Goal: Information Seeking & Learning: Learn about a topic

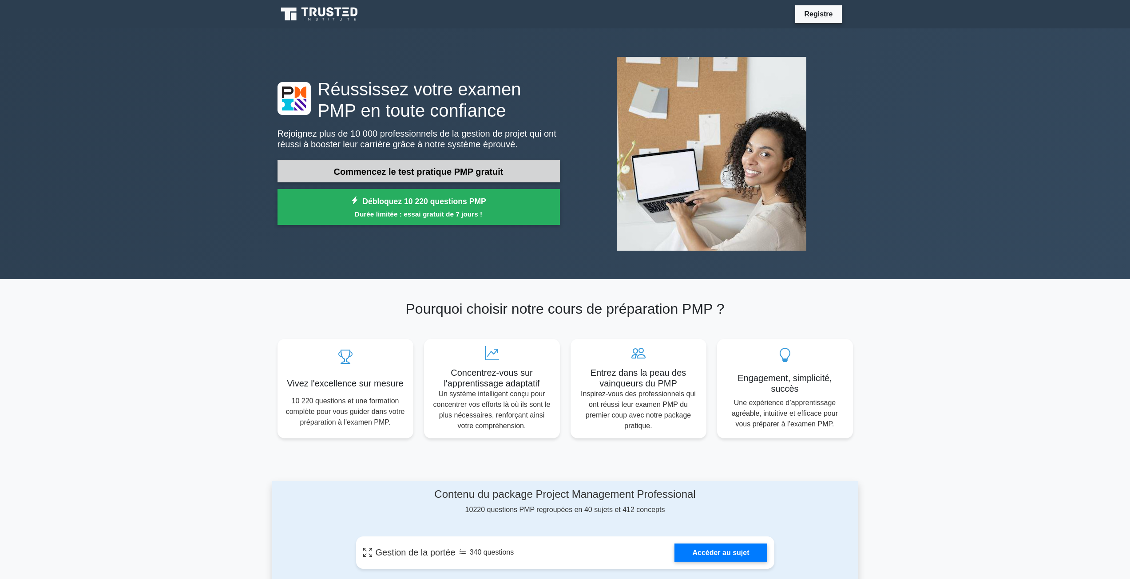
click at [363, 169] on font "Commencez le test pratique PMP gratuit" at bounding box center [419, 172] width 170 height 10
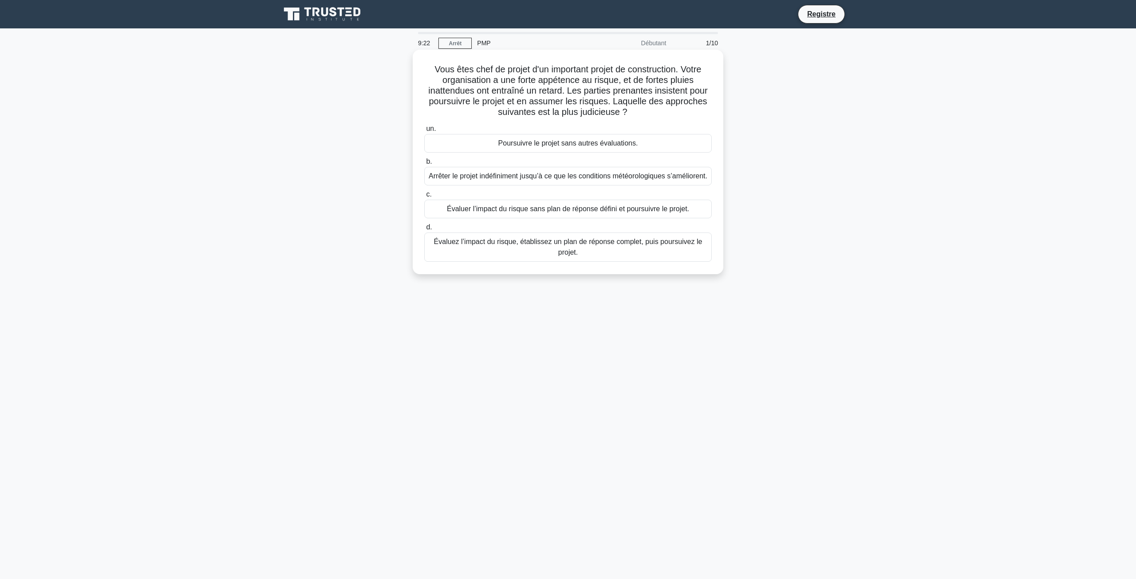
click at [547, 258] on font "Évaluez l’impact du risque, établissez un plan de réponse complet, puis poursui…" at bounding box center [568, 247] width 280 height 21
click at [424, 230] on input "d. Évaluez l’impact du risque, établissez un plan de réponse complet, puis pour…" at bounding box center [424, 228] width 0 height 6
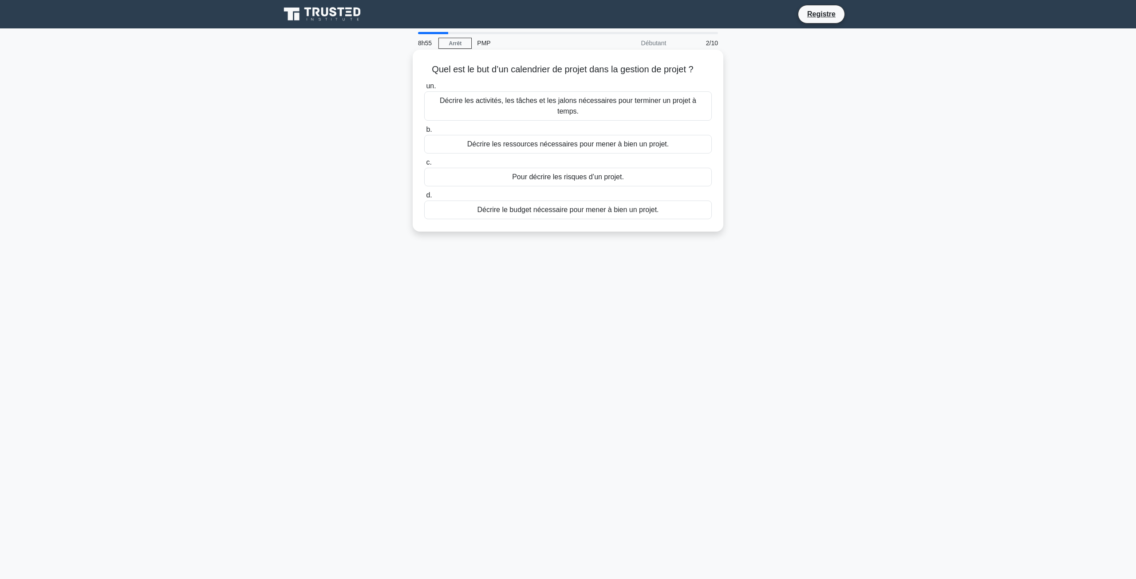
click at [507, 102] on font "Décrire les activités, les tâches et les jalons nécessaires pour terminer un pr…" at bounding box center [568, 106] width 257 height 18
click at [424, 89] on input "un. Décrire les activités, les tâches et les jalons nécessaires pour terminer u…" at bounding box center [424, 86] width 0 height 6
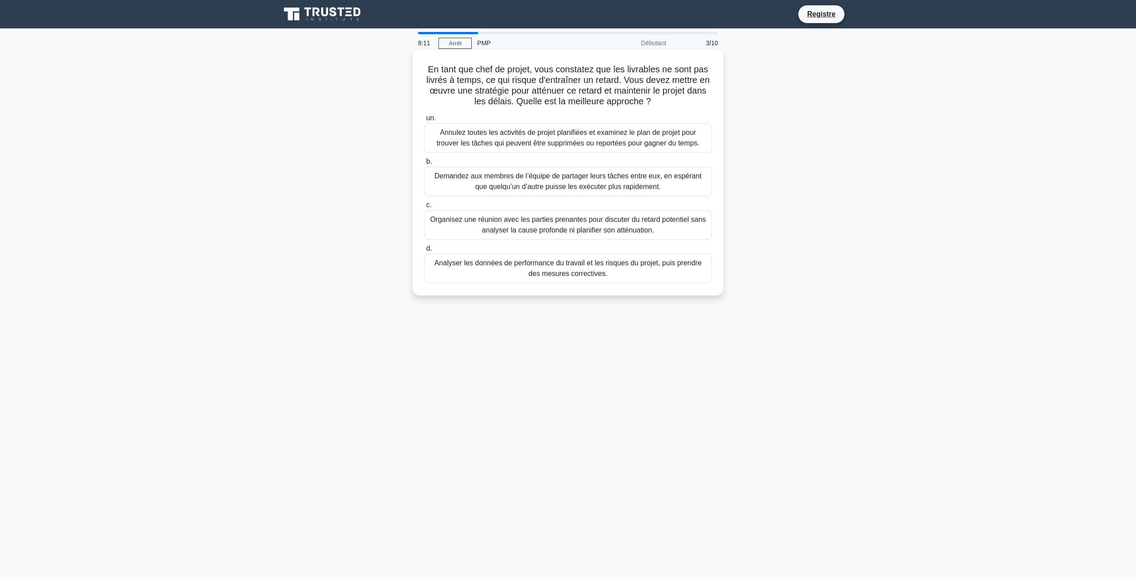
click at [565, 270] on font "Analyser les données de performance du travail et les risques du projet, puis p…" at bounding box center [568, 268] width 267 height 18
click at [424, 252] on input "d. Analyser les données de performance du travail et les risques du projet, pui…" at bounding box center [424, 249] width 0 height 6
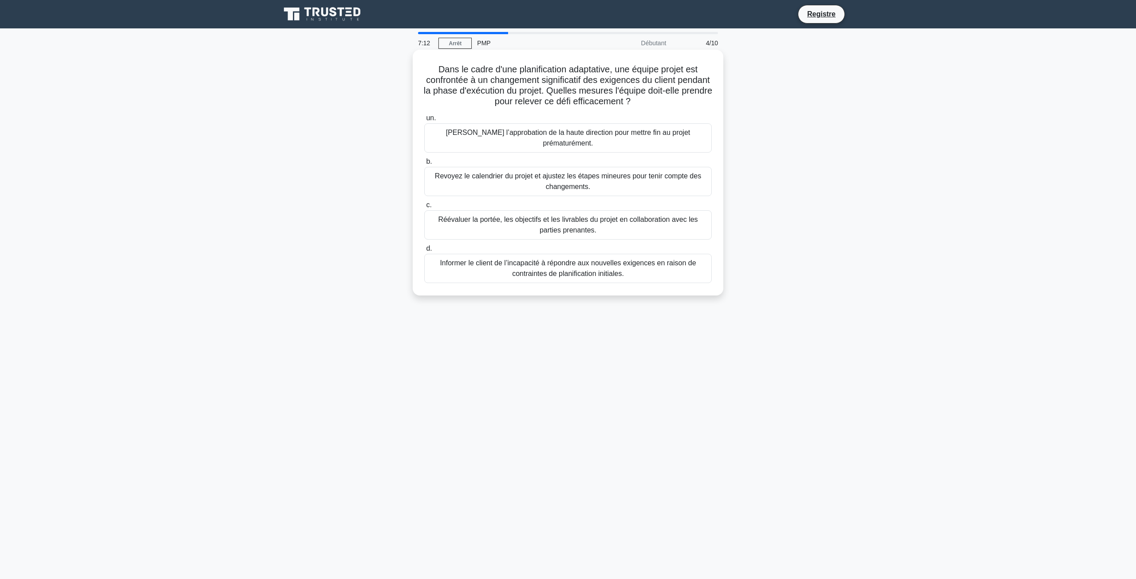
click at [547, 216] on font "Réévaluer la portée, les objectifs et les livrables du projet en collaboration …" at bounding box center [568, 225] width 260 height 18
click at [424, 208] on input "c. Réévaluer la portée, les objectifs et les livrables du projet en collaborati…" at bounding box center [424, 205] width 0 height 6
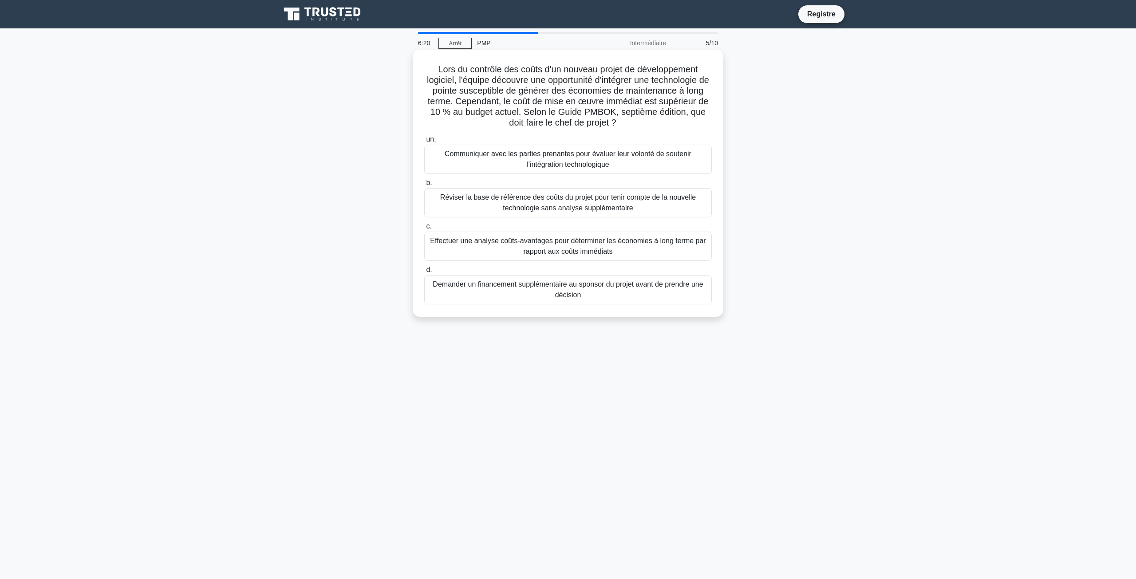
click at [532, 243] on font "Effectuer une analyse coûts-avantages pour déterminer les économies à long term…" at bounding box center [568, 246] width 276 height 18
click at [424, 229] on input "c. Effectuer une analyse coûts-avantages pour déterminer les économies à long t…" at bounding box center [424, 227] width 0 height 6
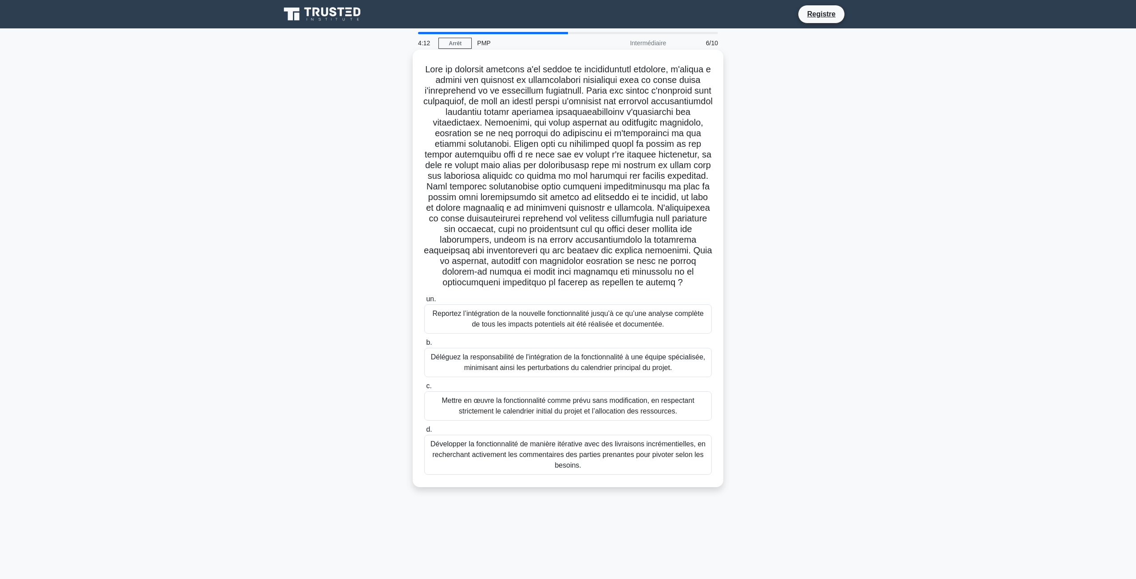
click at [506, 459] on font "Développer la fonctionnalité de manière itérative avec des livraisons incrément…" at bounding box center [568, 454] width 275 height 29
click at [424, 433] on input "d. Développer la fonctionnalité de manière itérative avec des livraisons incrém…" at bounding box center [424, 430] width 0 height 6
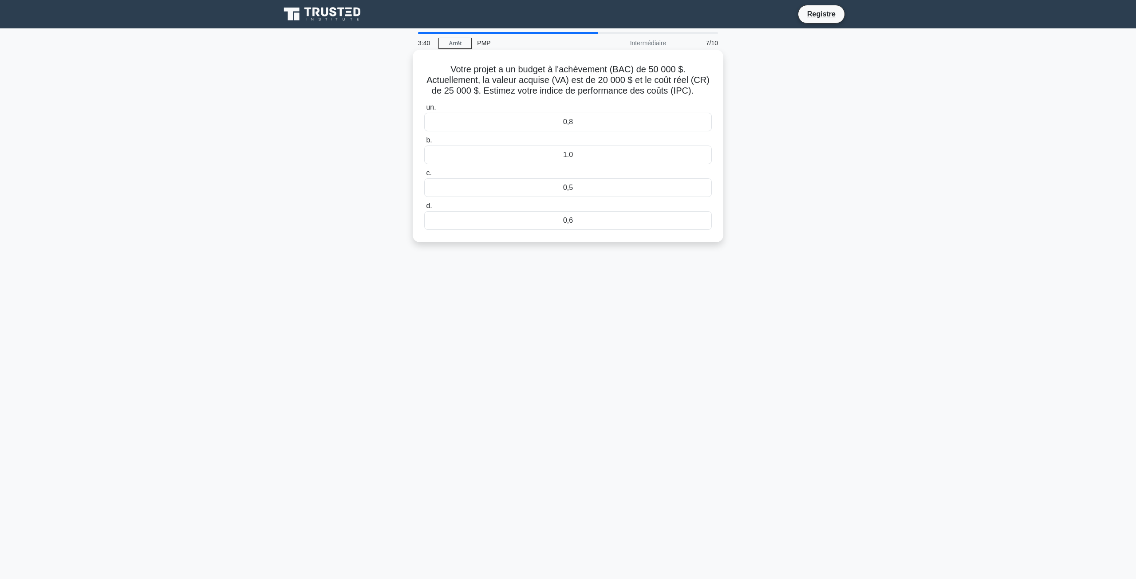
click at [527, 190] on div "0,5" at bounding box center [568, 187] width 288 height 19
click at [424, 176] on input "c. 0,5" at bounding box center [424, 173] width 0 height 6
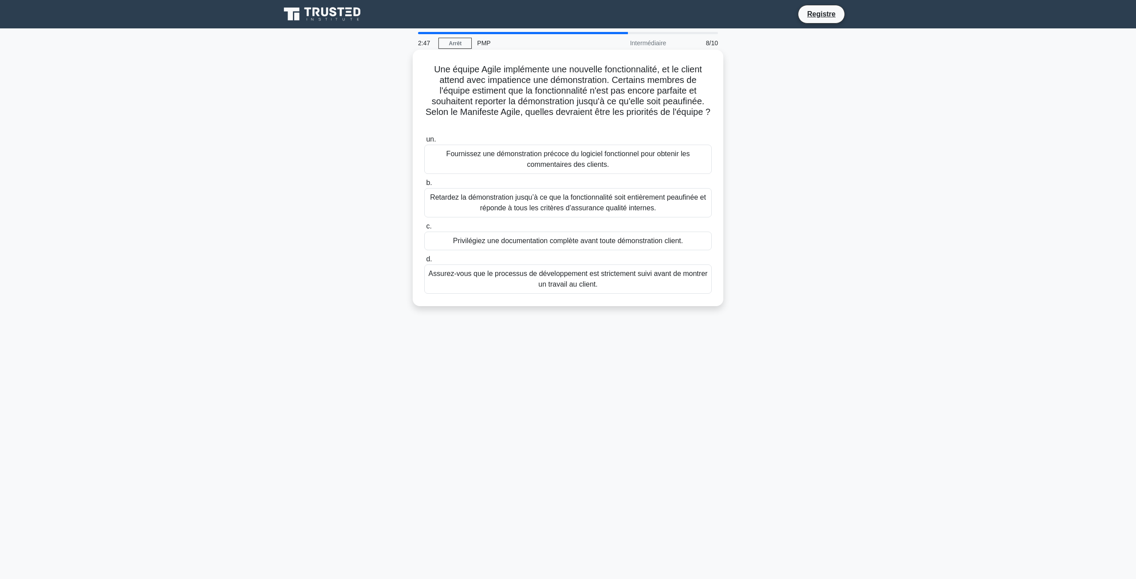
click at [535, 158] on font "Fournissez une démonstration précoce du logiciel fonctionnel pour obtenir les c…" at bounding box center [568, 159] width 244 height 18
click at [424, 142] on input "un. Fournissez une démonstration précoce du logiciel fonctionnel pour obtenir l…" at bounding box center [424, 140] width 0 height 6
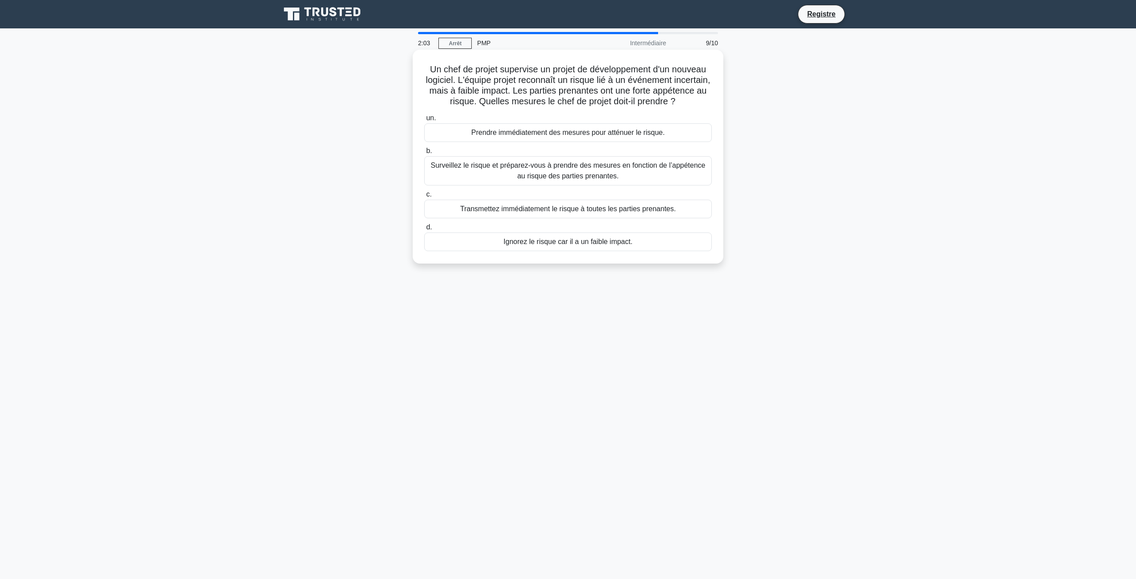
click at [563, 213] on font "Transmettez immédiatement le risque à toutes les parties prenantes." at bounding box center [568, 209] width 216 height 8
click at [424, 198] on input "c. Transmettez immédiatement le risque à toutes les parties prenantes." at bounding box center [424, 195] width 0 height 6
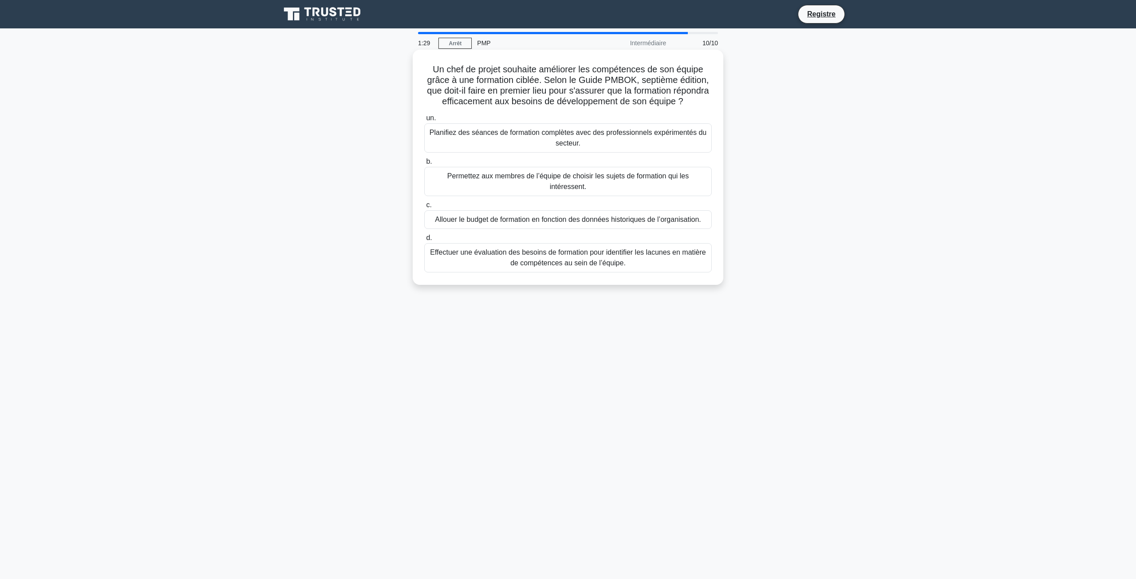
click at [548, 260] on font "Effectuer une évaluation des besoins de formation pour identifier les lacunes e…" at bounding box center [568, 258] width 276 height 18
click at [424, 241] on input "d. Effectuer une évaluation des besoins de formation pour identifier les lacune…" at bounding box center [424, 238] width 0 height 6
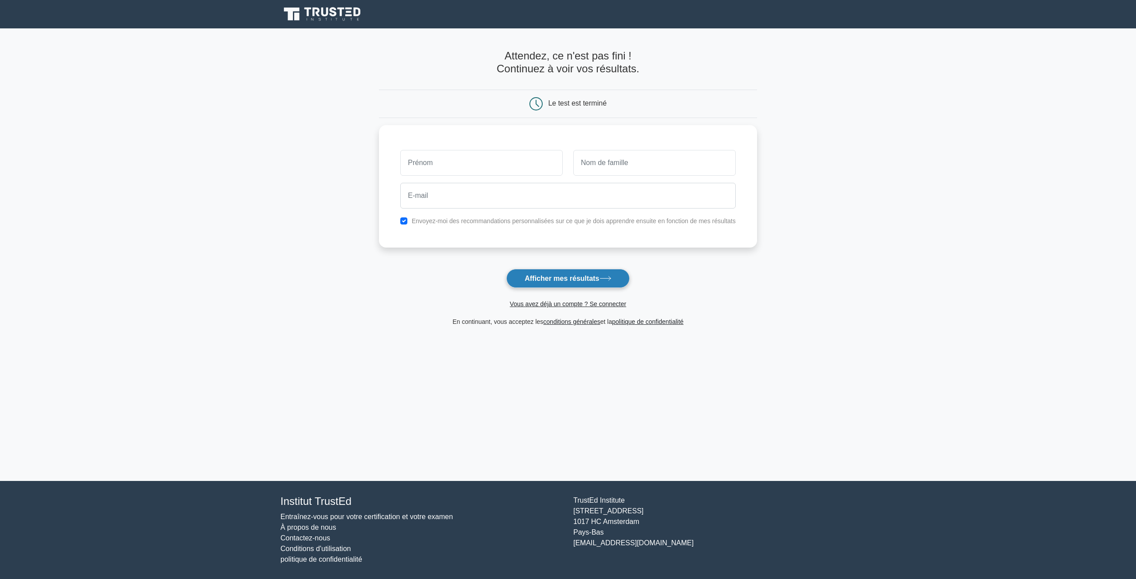
click at [548, 277] on font "Afficher mes résultats" at bounding box center [562, 279] width 75 height 8
click at [452, 157] on input "text" at bounding box center [481, 161] width 162 height 26
type input "seb"
click at [596, 163] on input "text" at bounding box center [654, 161] width 162 height 26
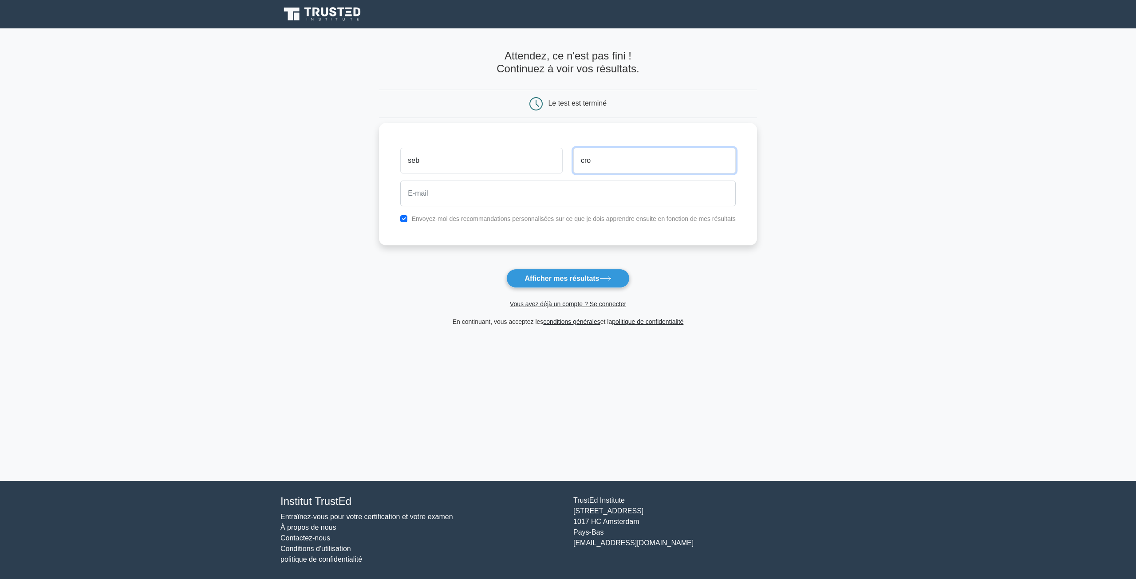
type input "cro"
click at [506, 194] on input "email" at bounding box center [567, 194] width 335 height 26
type input "s.crozier@outlook.fr"
click at [540, 278] on font "Afficher mes résultats" at bounding box center [562, 279] width 75 height 8
drag, startPoint x: 918, startPoint y: 103, endPoint x: 925, endPoint y: 97, distance: 9.2
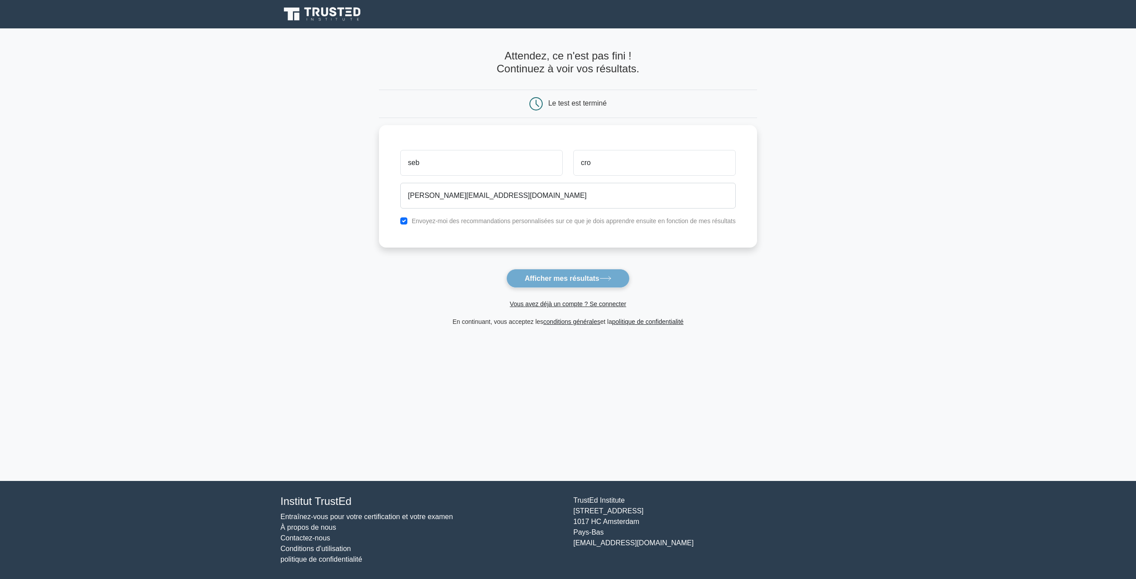
click at [918, 103] on main "Attendez, ce n'est pas fini ! Continuez à voir vos résultats. Le test est termi…" at bounding box center [568, 254] width 1136 height 453
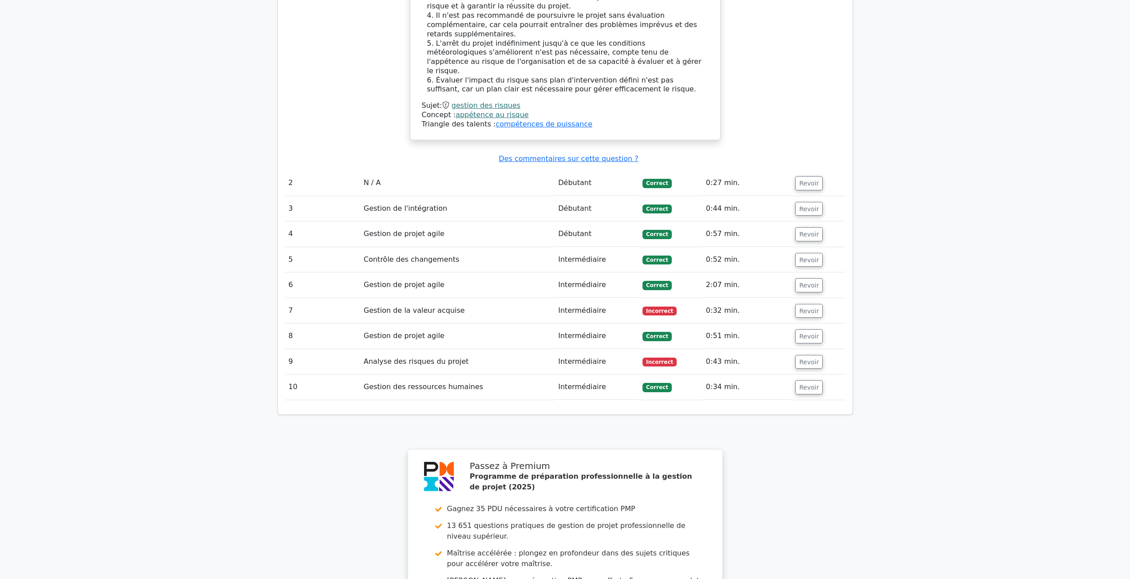
scroll to position [1142, 0]
click at [802, 309] on font "Revoir" at bounding box center [809, 312] width 20 height 7
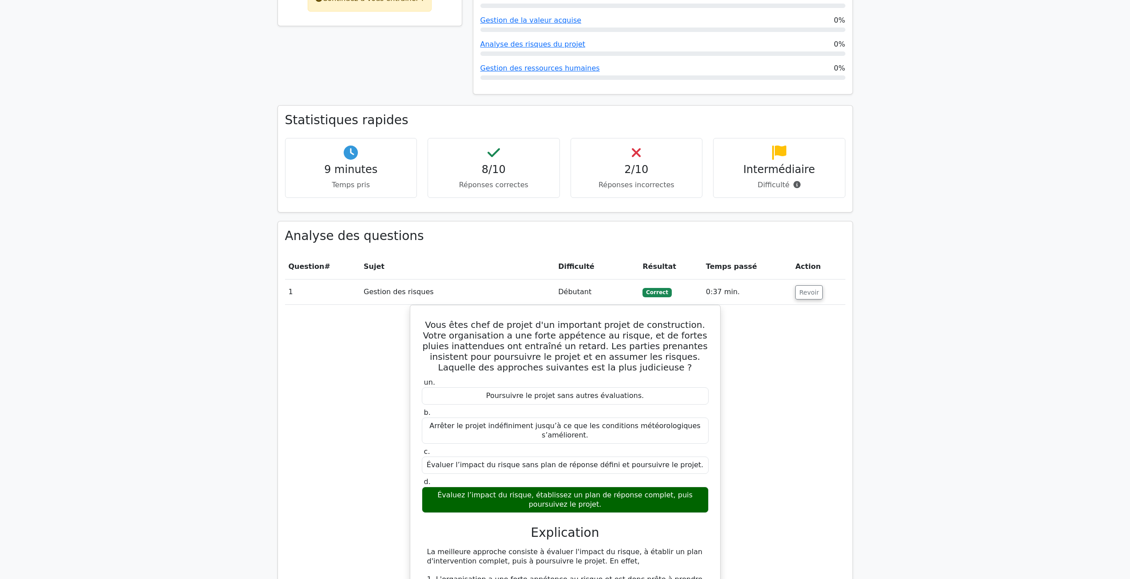
scroll to position [521, 0]
